Goal: Find specific page/section: Find specific page/section

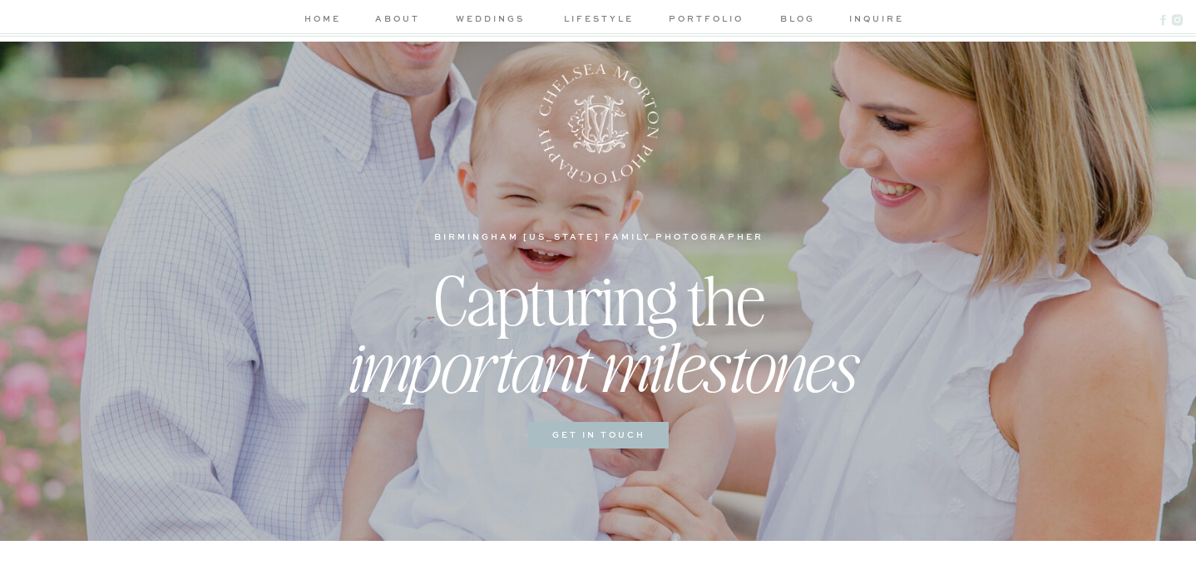
scroll to position [141, 0]
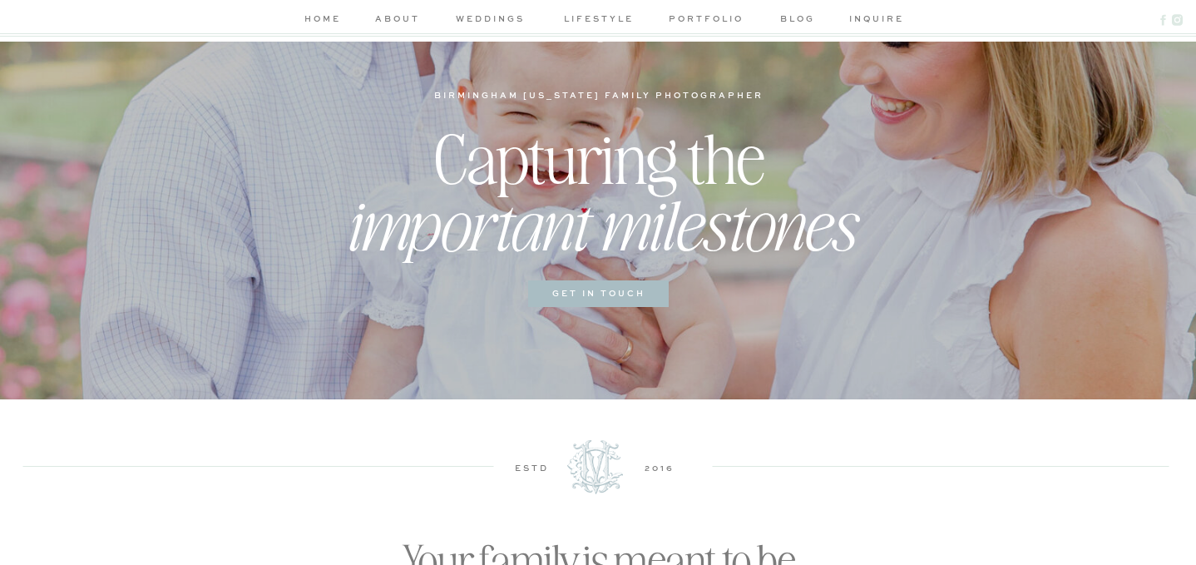
click at [879, 16] on nav "inquire" at bounding box center [872, 20] width 47 height 17
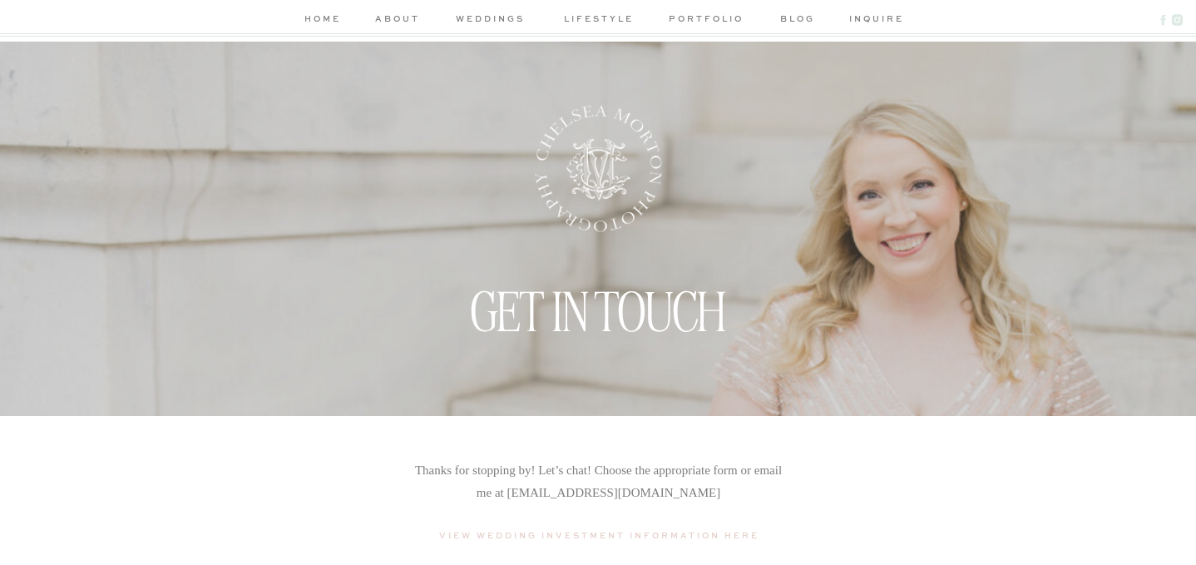
click at [572, 17] on nav "lifestyle" at bounding box center [598, 20] width 79 height 17
